Goal: Task Accomplishment & Management: Manage account settings

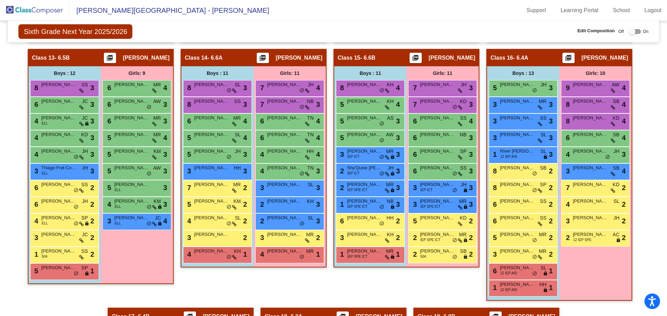
scroll to position [1027, 0]
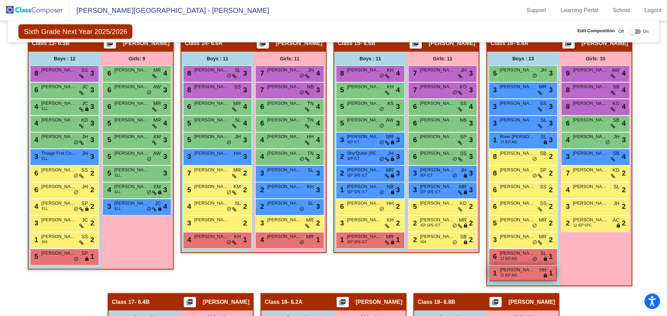
click at [513, 275] on span "12 IEP AID" at bounding box center [508, 275] width 17 height 5
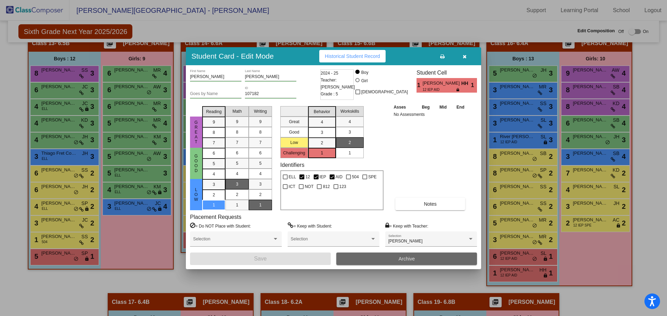
click at [414, 260] on span "Archive" at bounding box center [406, 259] width 16 height 6
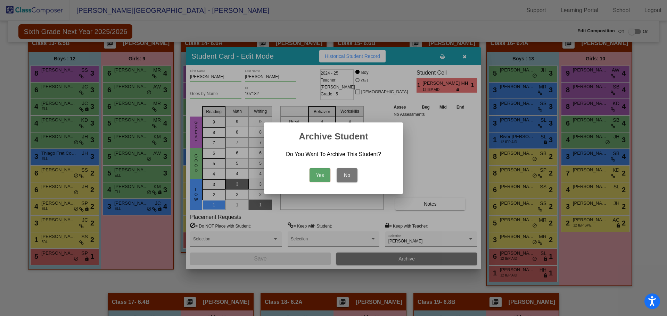
click at [318, 174] on button "Yes" at bounding box center [320, 175] width 21 height 14
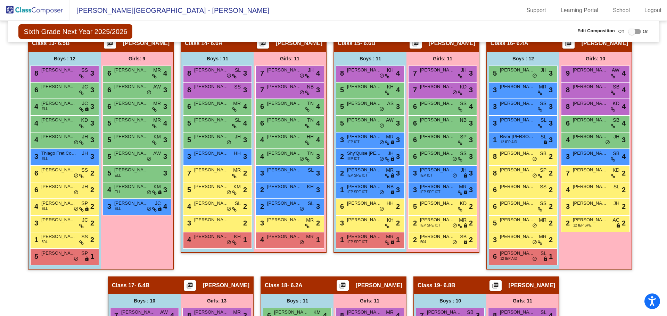
drag, startPoint x: 40, startPoint y: 8, endPoint x: 102, endPoint y: 6, distance: 62.6
click at [40, 8] on img at bounding box center [34, 10] width 69 height 20
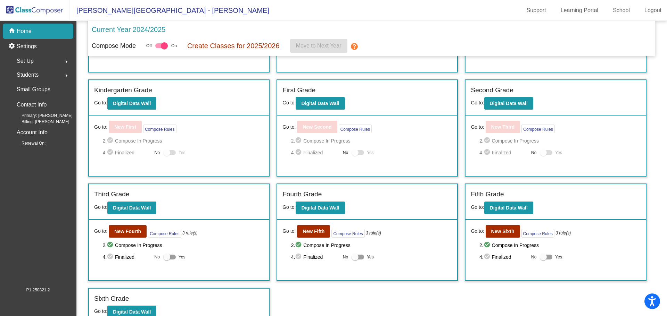
scroll to position [93, 0]
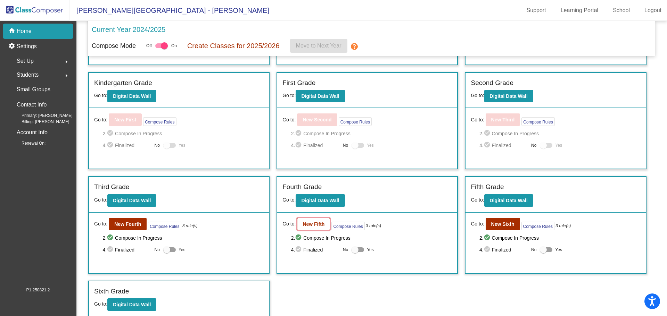
click at [305, 223] on b "New Fifth" at bounding box center [314, 225] width 22 height 6
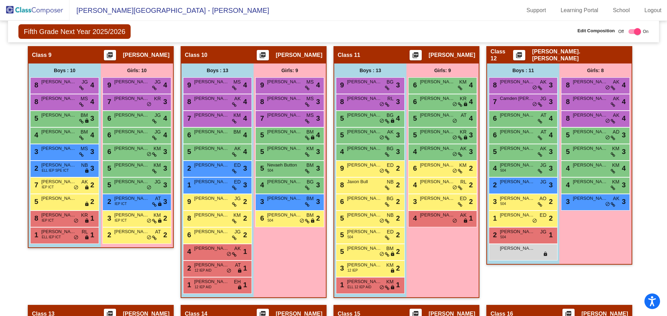
scroll to position [767, 0]
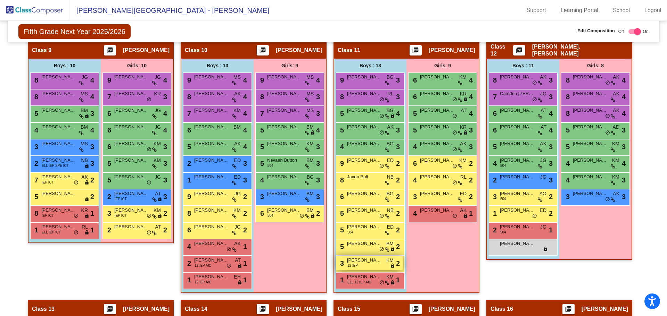
click at [364, 262] on span "[PERSON_NAME]" at bounding box center [364, 260] width 35 height 7
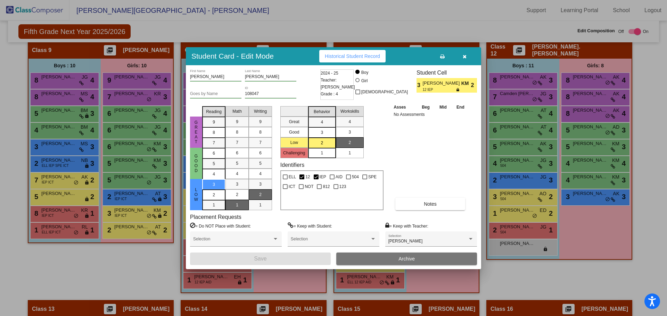
click at [405, 259] on span "Archive" at bounding box center [406, 259] width 16 height 6
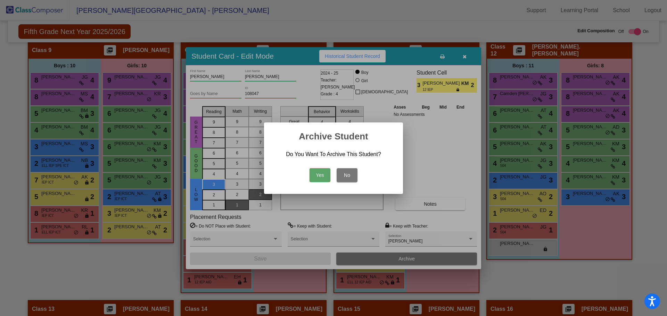
click at [319, 172] on button "Yes" at bounding box center [320, 175] width 21 height 14
